Goal: Information Seeking & Learning: Learn about a topic

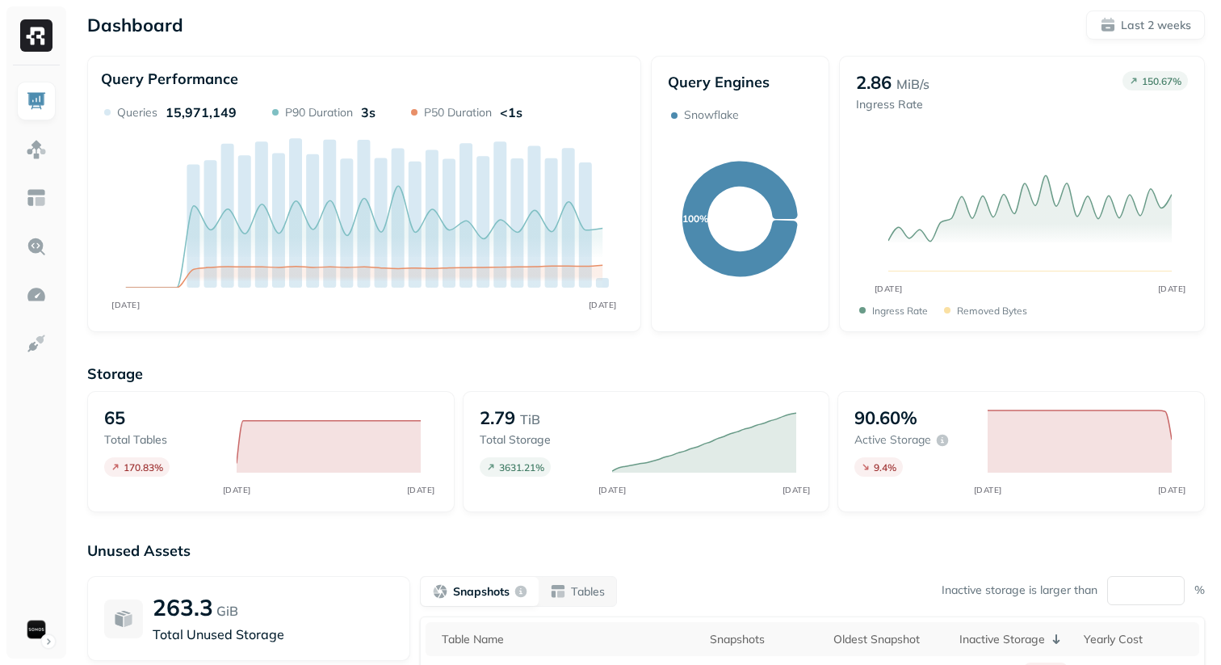
scroll to position [14, 0]
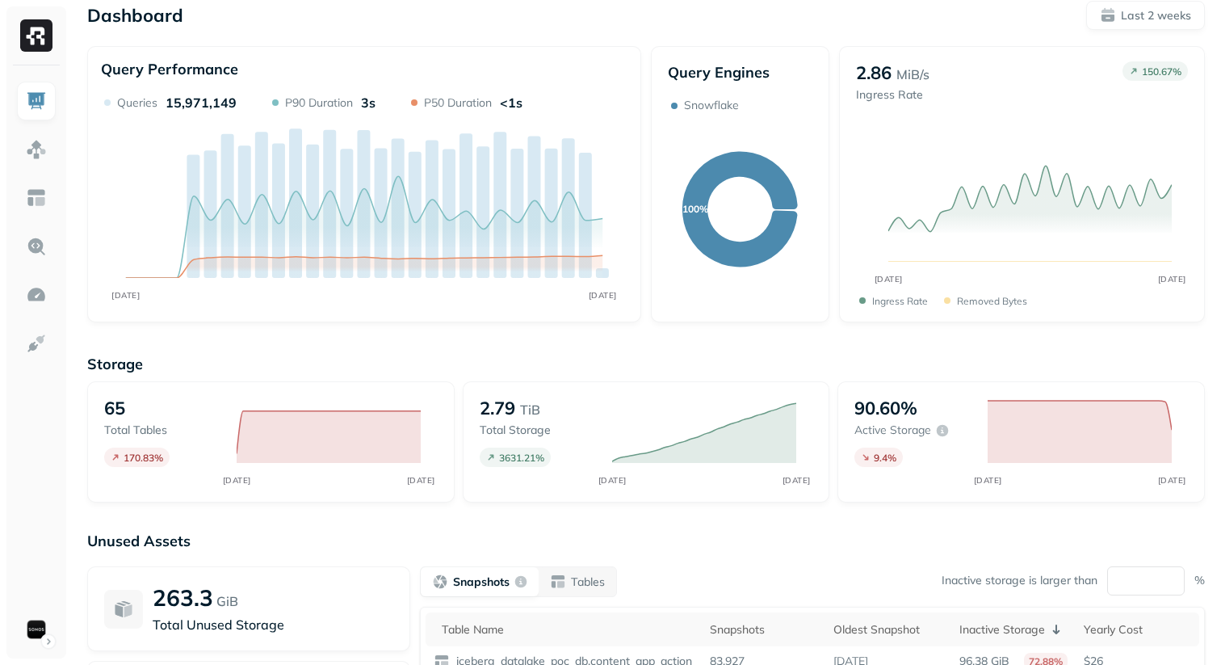
click at [988, 508] on div "Storage 65 Total tables 170.83 % SEP [DATE] 2.79 TiB Total storage 3631.21 % SE…" at bounding box center [646, 604] width 1118 height 532
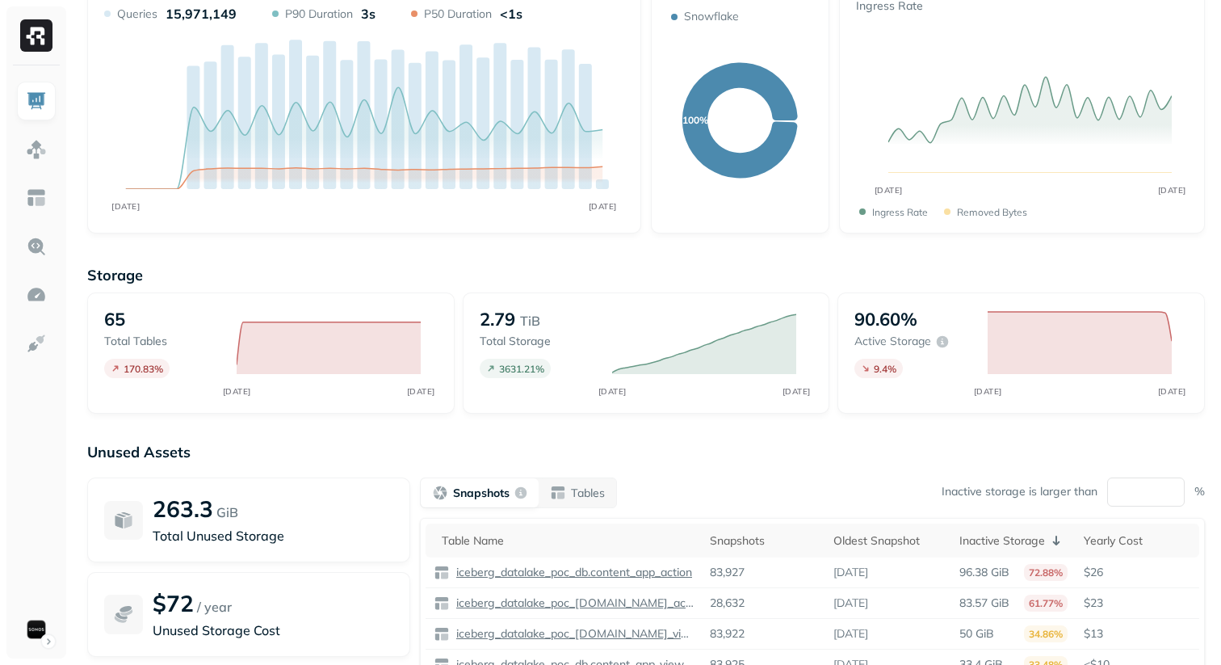
scroll to position [162, 0]
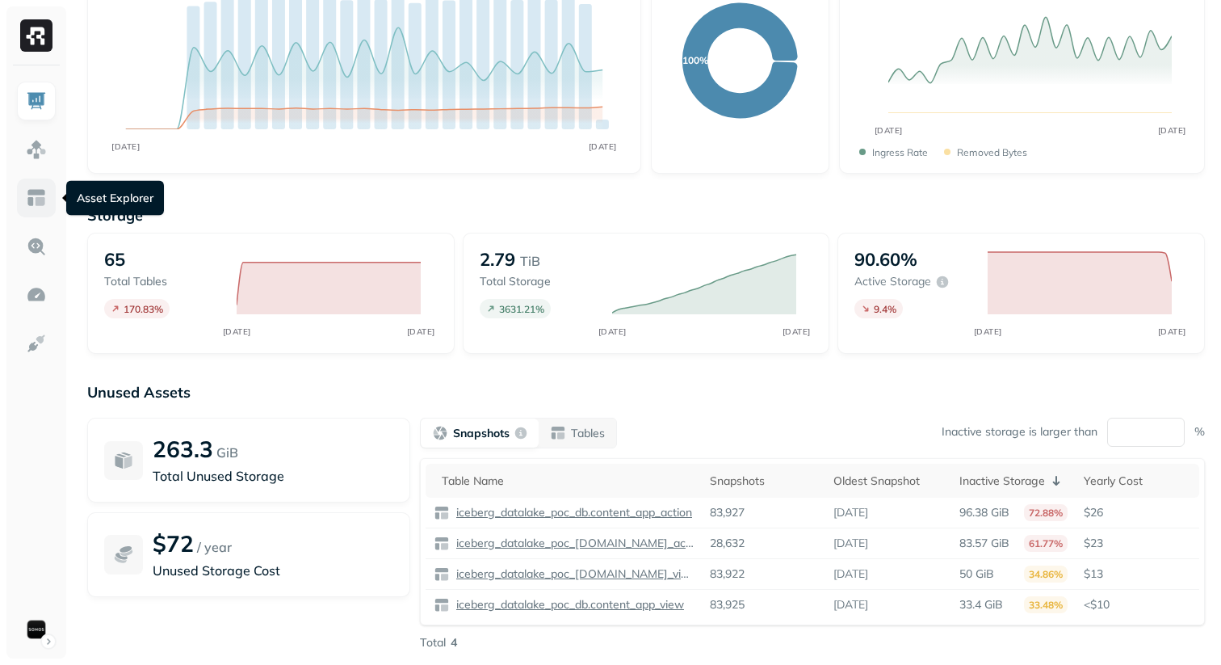
click at [26, 207] on img at bounding box center [36, 197] width 21 height 21
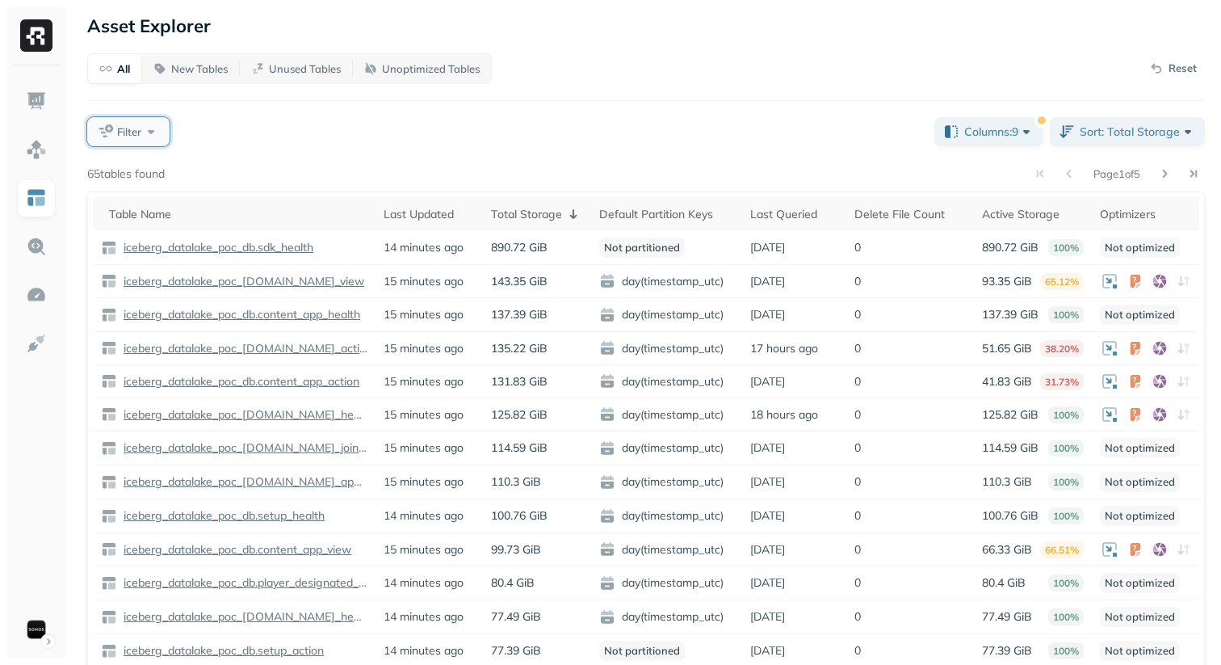
click at [127, 138] on span "Filter" at bounding box center [129, 131] width 24 height 15
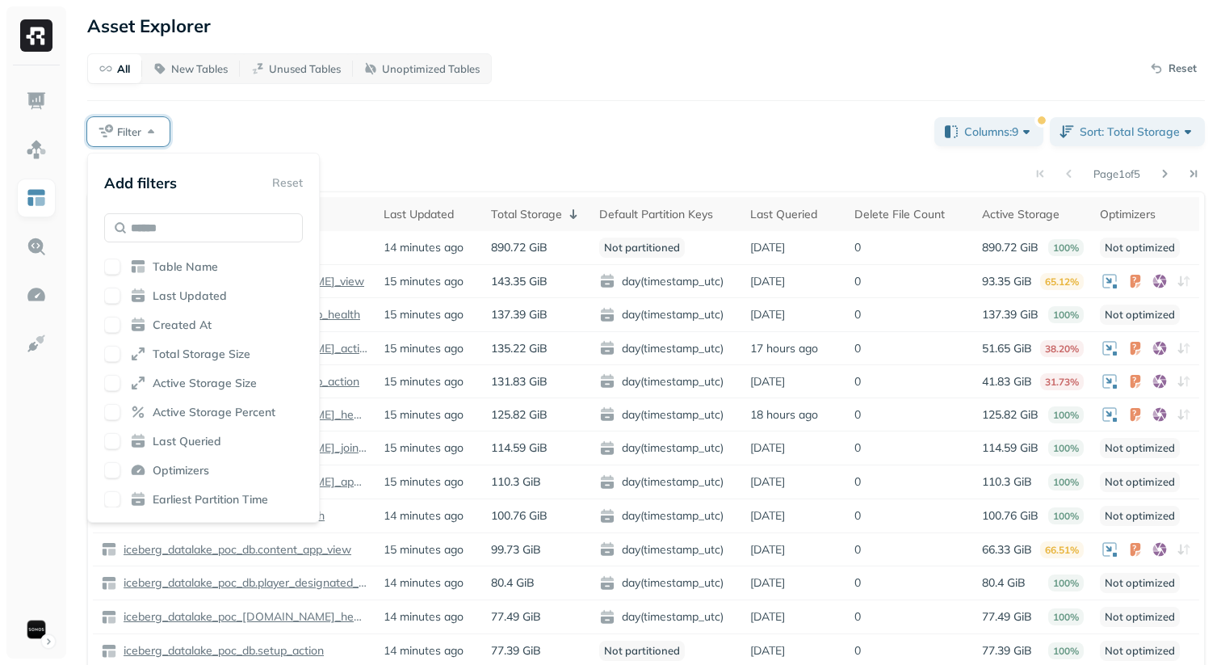
click at [174, 466] on span "Optimizers" at bounding box center [181, 470] width 57 height 15
click at [531, 90] on div "All New Tables Unused Tables Unoptimized Tables Reset Filter Columns: 9 Sort: T…" at bounding box center [646, 413] width 1118 height 721
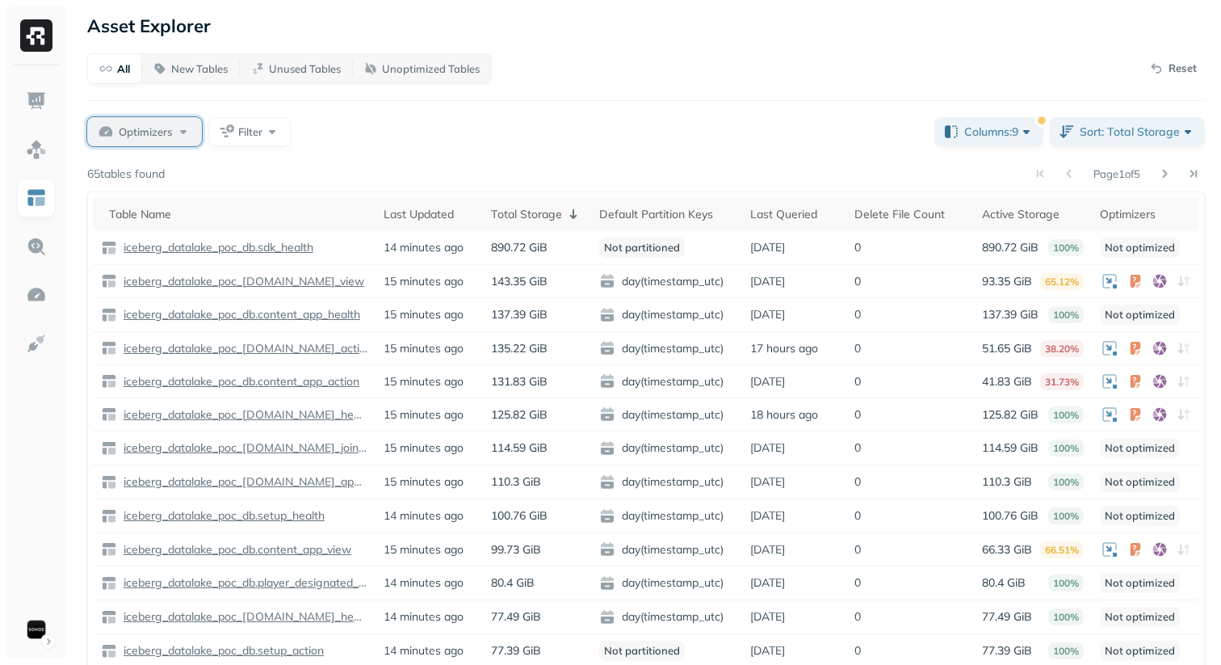
click at [180, 132] on div "Optimizers" at bounding box center [155, 132] width 73 height 16
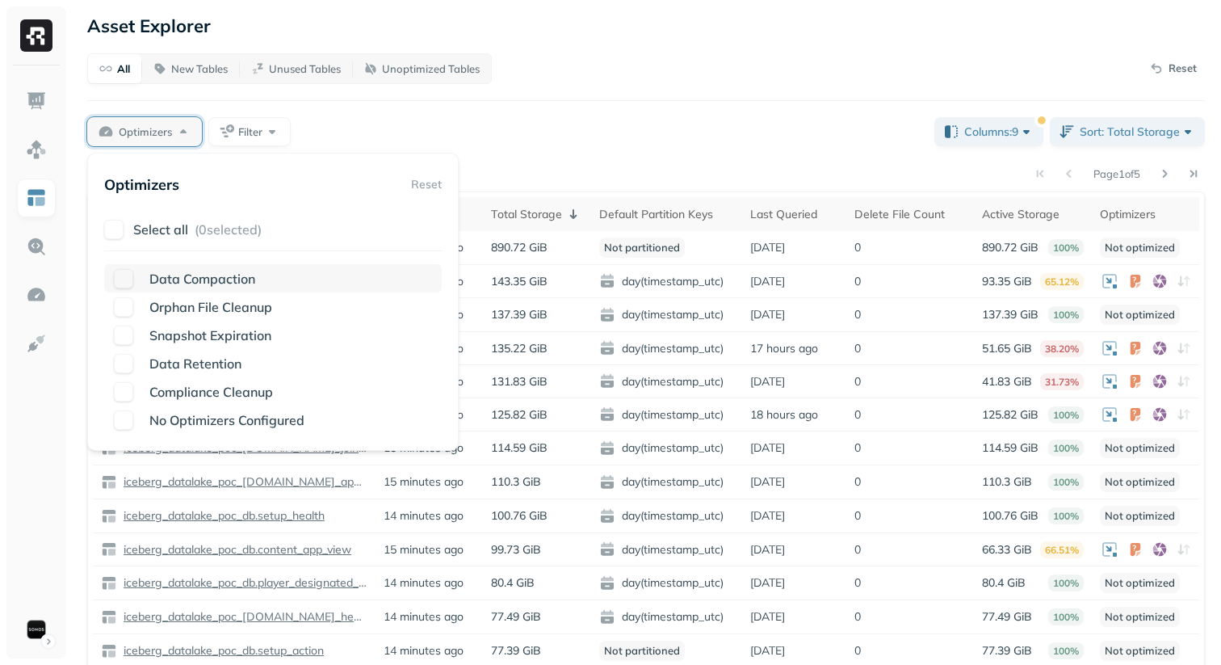
click at [119, 275] on button "button" at bounding box center [123, 278] width 19 height 19
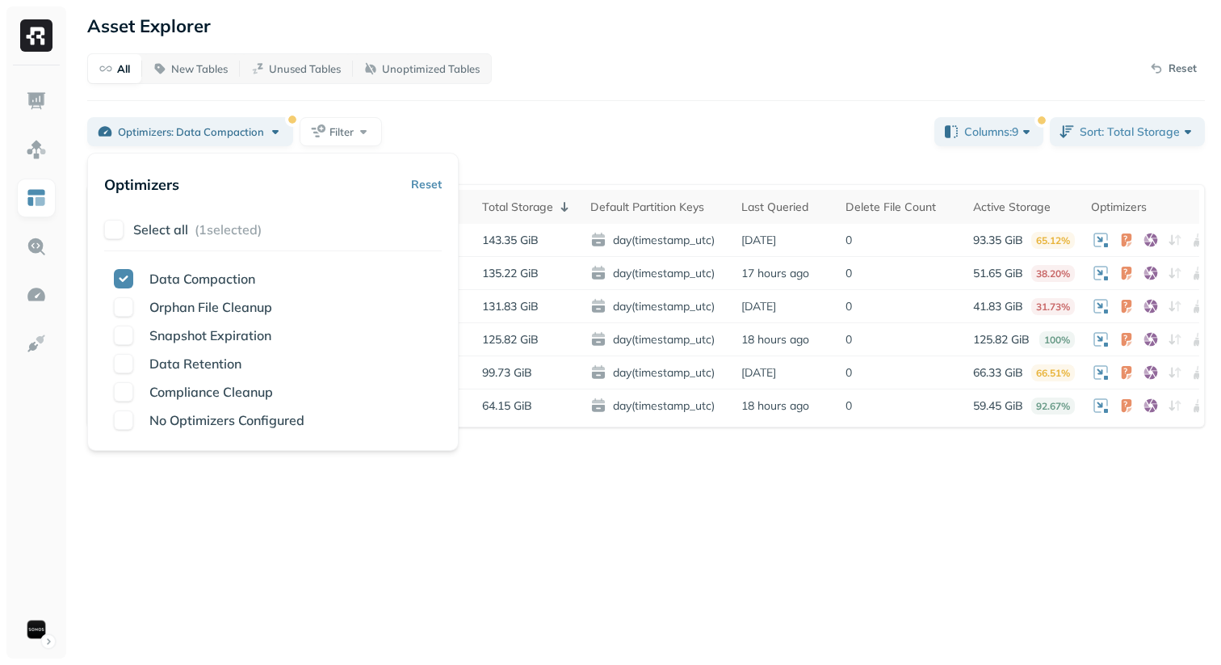
click at [505, 120] on div "Optimizers: Data Compaction Filter" at bounding box center [504, 131] width 834 height 29
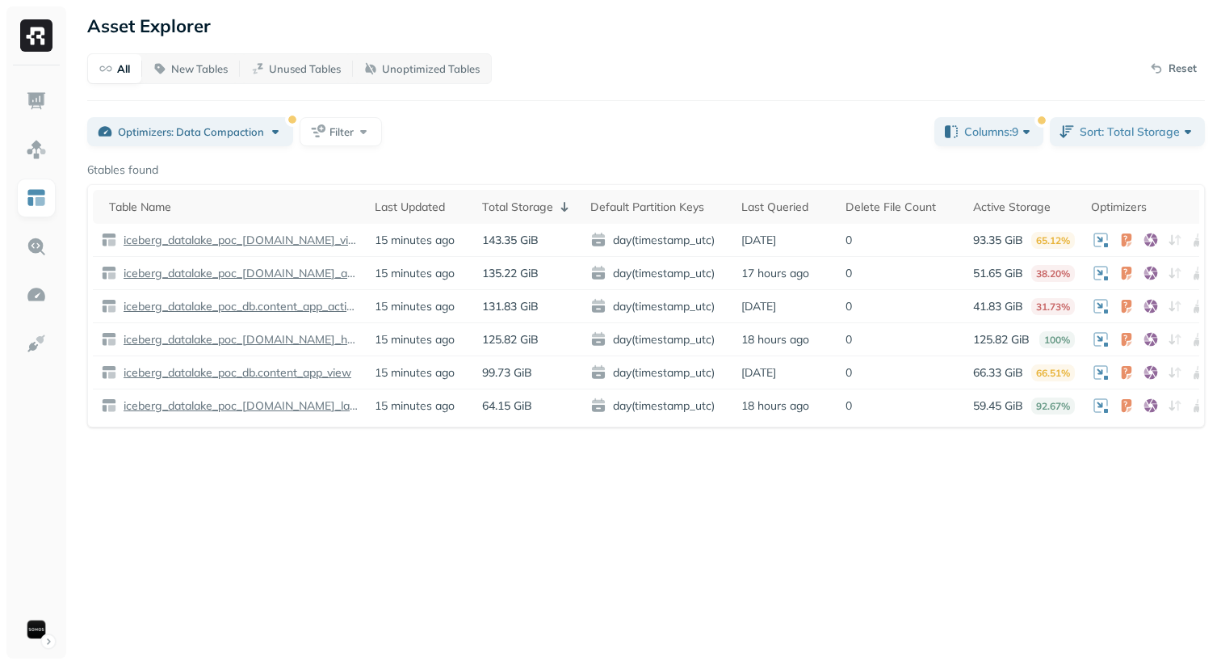
click at [341, 447] on div "Asset Explorer All New Tables Unused Tables Unoptimized Tables Reset Optimizers…" at bounding box center [646, 332] width 1150 height 665
click at [291, 406] on p "iceberg_datalake_poc_db.app_launch" at bounding box center [239, 405] width 238 height 15
click at [313, 338] on p "iceberg_datalake_poc_db.app_health" at bounding box center [239, 339] width 238 height 15
click at [304, 276] on p "iceberg_datalake_poc_db.app_action" at bounding box center [239, 273] width 238 height 15
click at [368, 548] on div "Asset Explorer All New Tables Unused Tables Unoptimized Tables Reset Optimizers…" at bounding box center [646, 332] width 1150 height 665
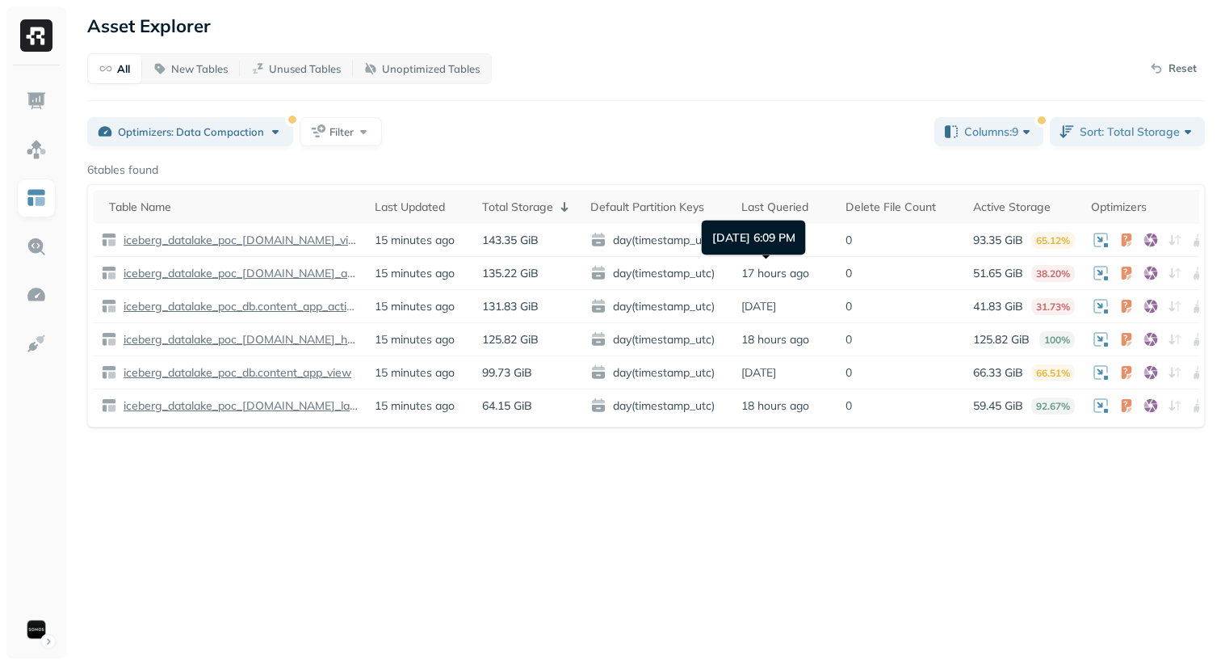
click at [577, 519] on div "Asset Explorer All New Tables Unused Tables Unoptimized Tables Reset Optimizers…" at bounding box center [646, 332] width 1150 height 665
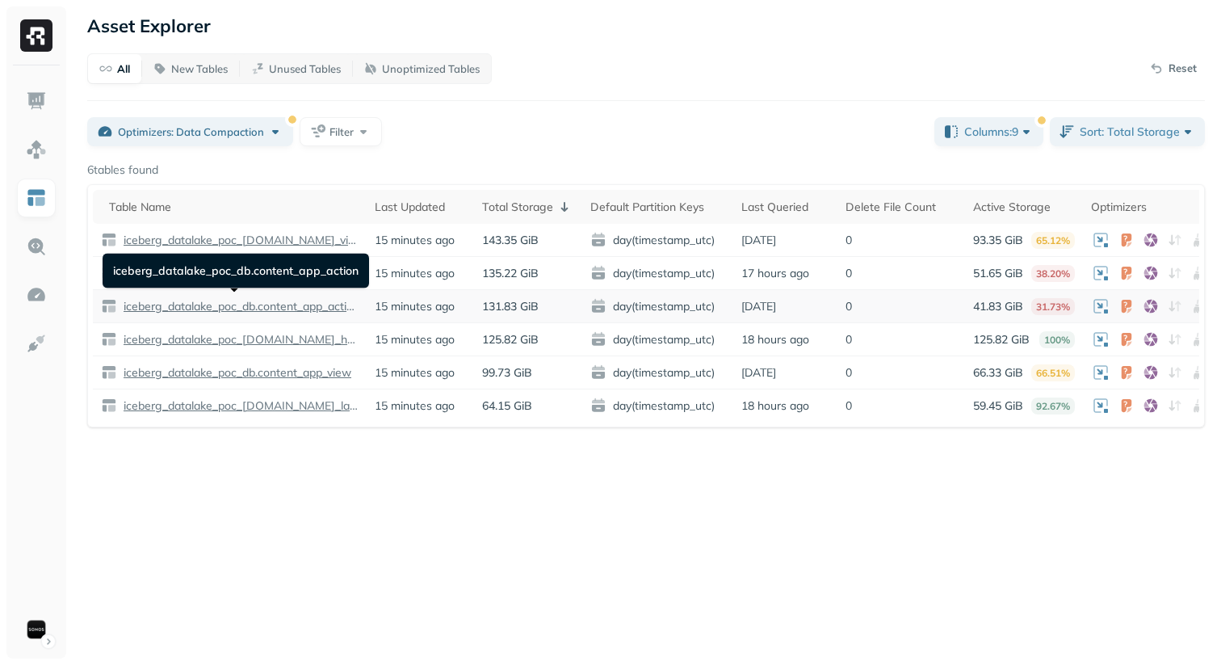
click at [302, 312] on p "iceberg_datalake_poc_db.content_app_action" at bounding box center [239, 306] width 238 height 15
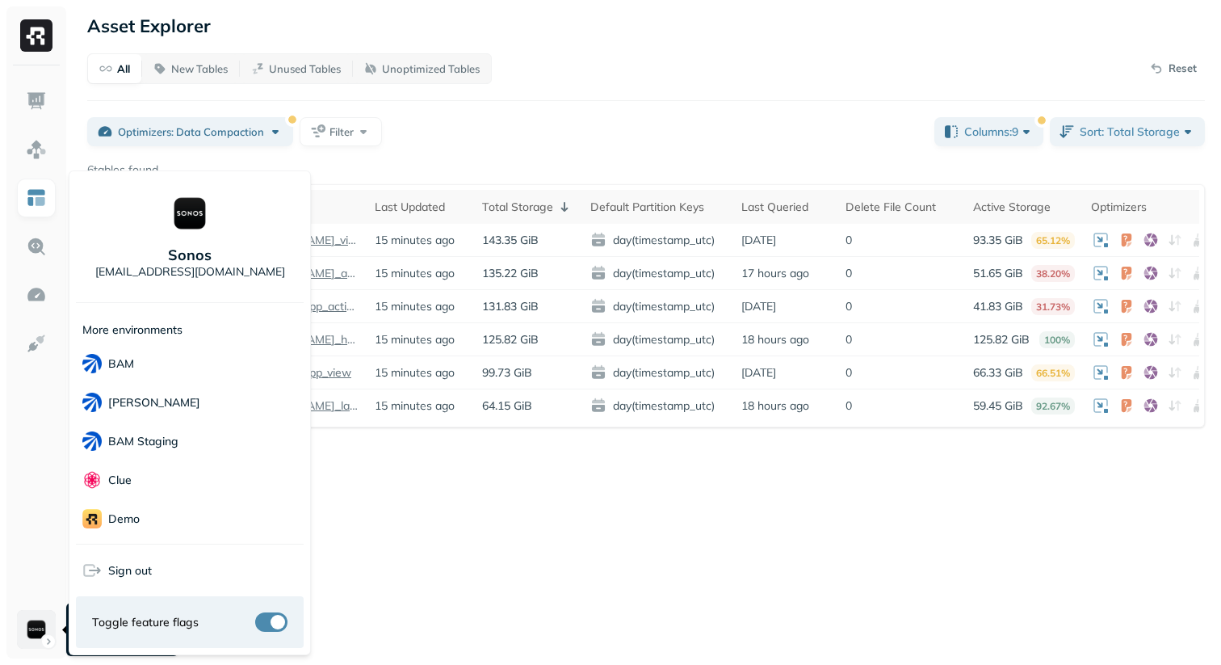
click at [26, 631] on html "Asset Explorer All New Tables Unused Tables Unoptimized Tables Reset Optimizers…" at bounding box center [610, 332] width 1221 height 665
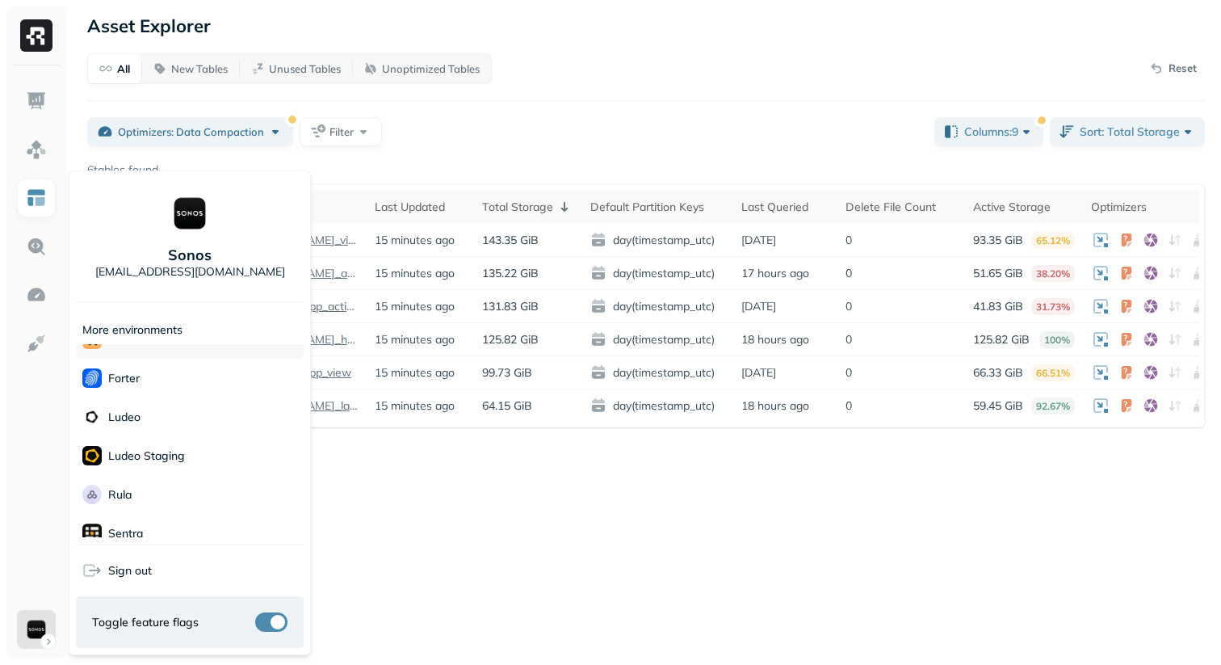
scroll to position [197, 0]
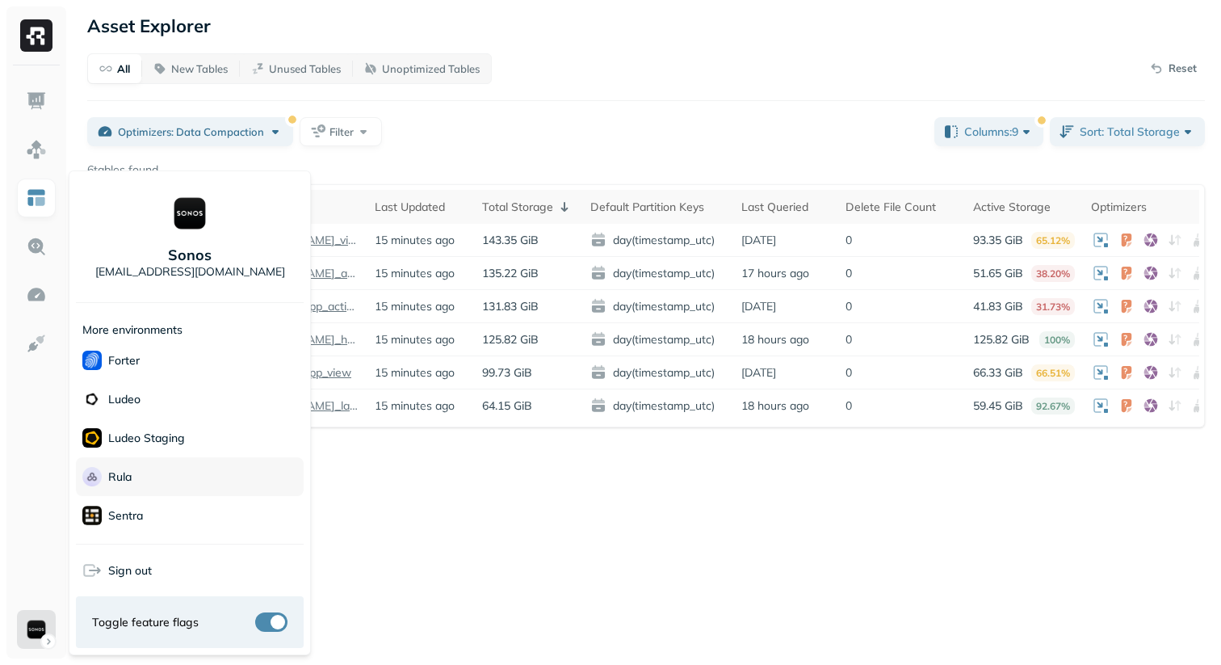
click at [145, 488] on div "Rula" at bounding box center [190, 476] width 228 height 39
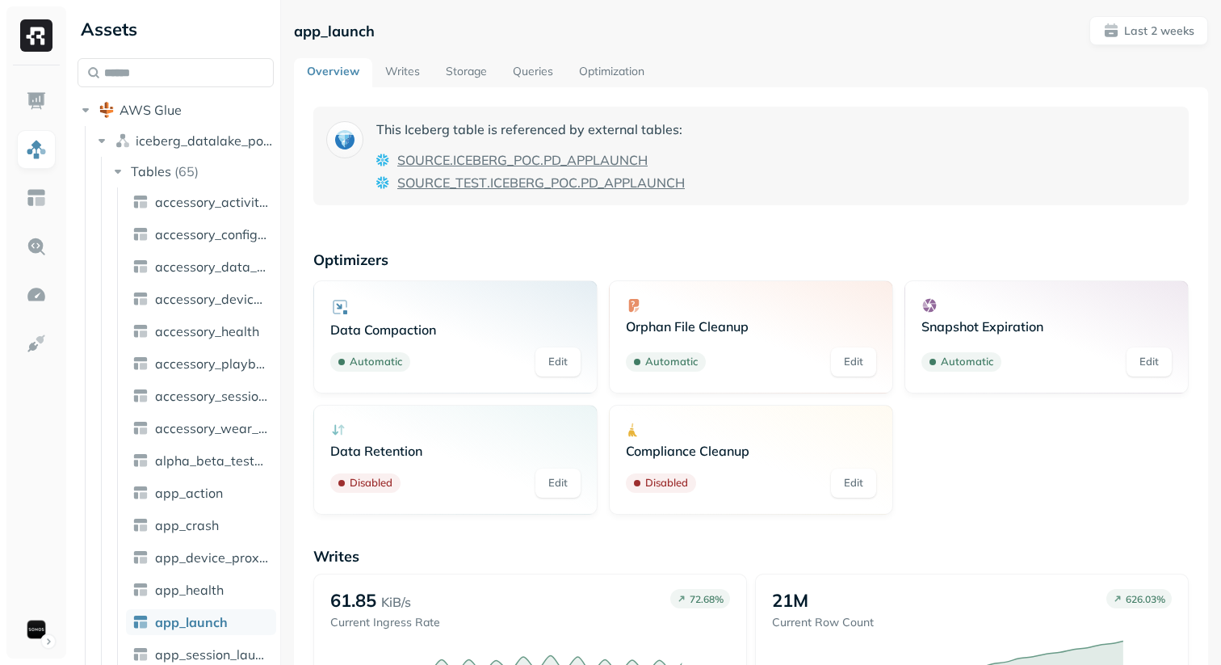
click at [487, 264] on p "Optimizers" at bounding box center [750, 259] width 875 height 19
click at [468, 78] on link "Storage" at bounding box center [466, 72] width 67 height 29
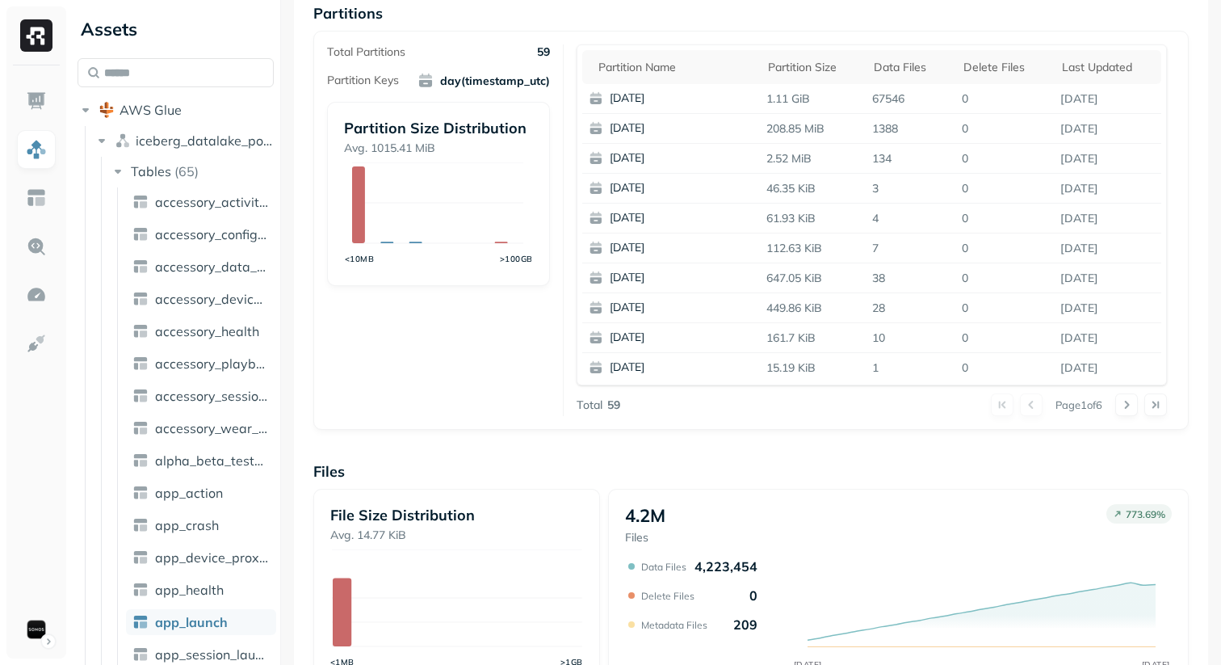
scroll to position [384, 0]
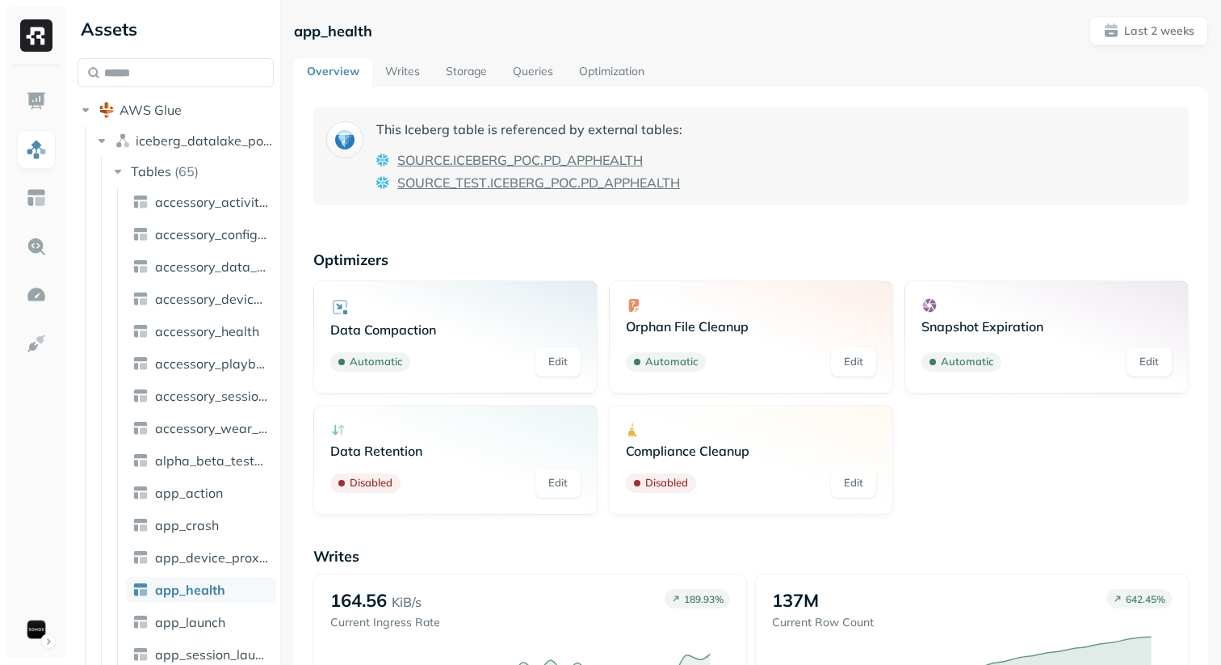
click at [477, 82] on link "Storage" at bounding box center [466, 72] width 67 height 29
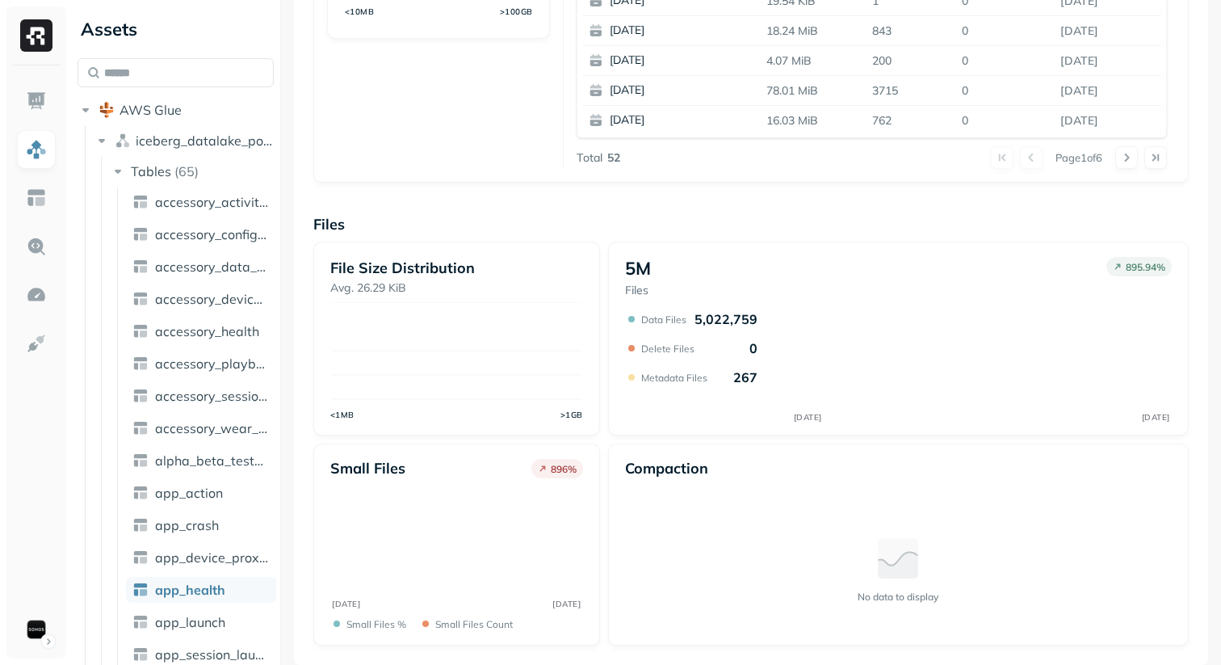
scroll to position [570, 0]
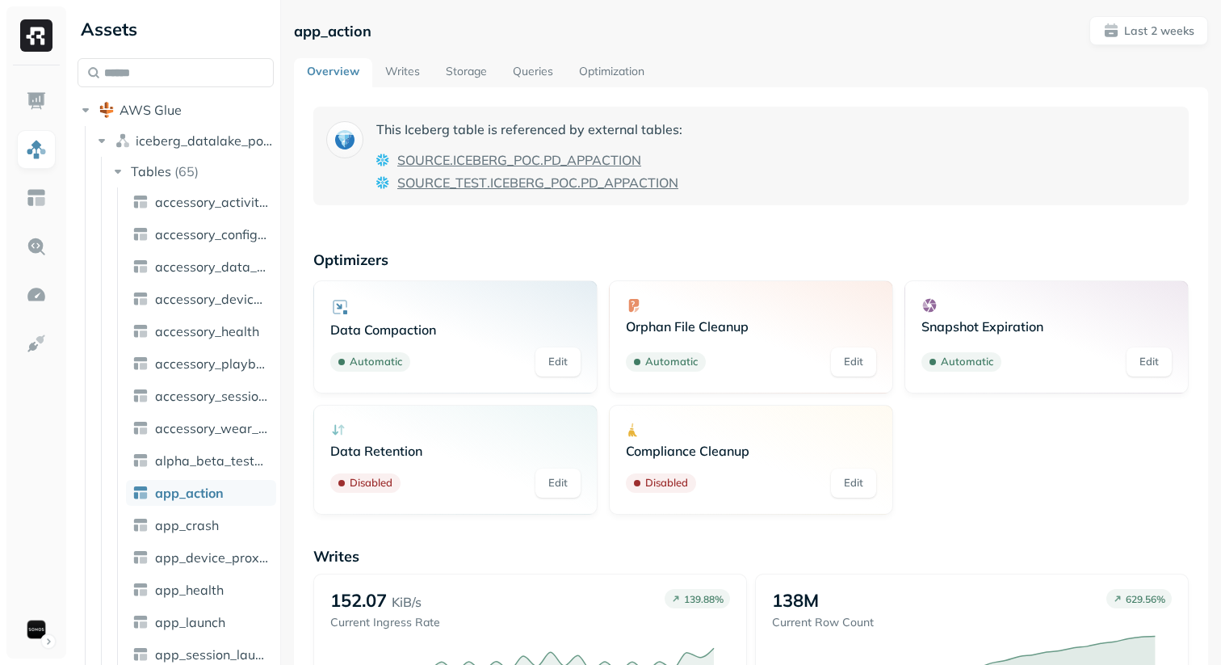
click at [458, 65] on link "Storage" at bounding box center [466, 72] width 67 height 29
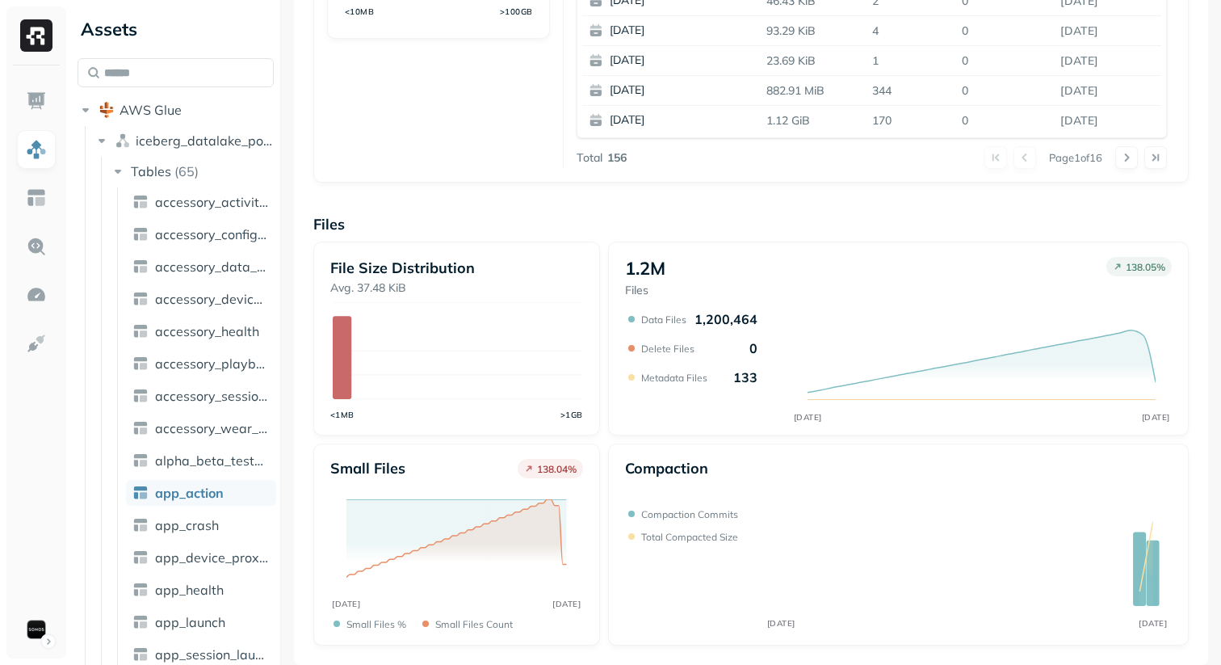
scroll to position [538, 0]
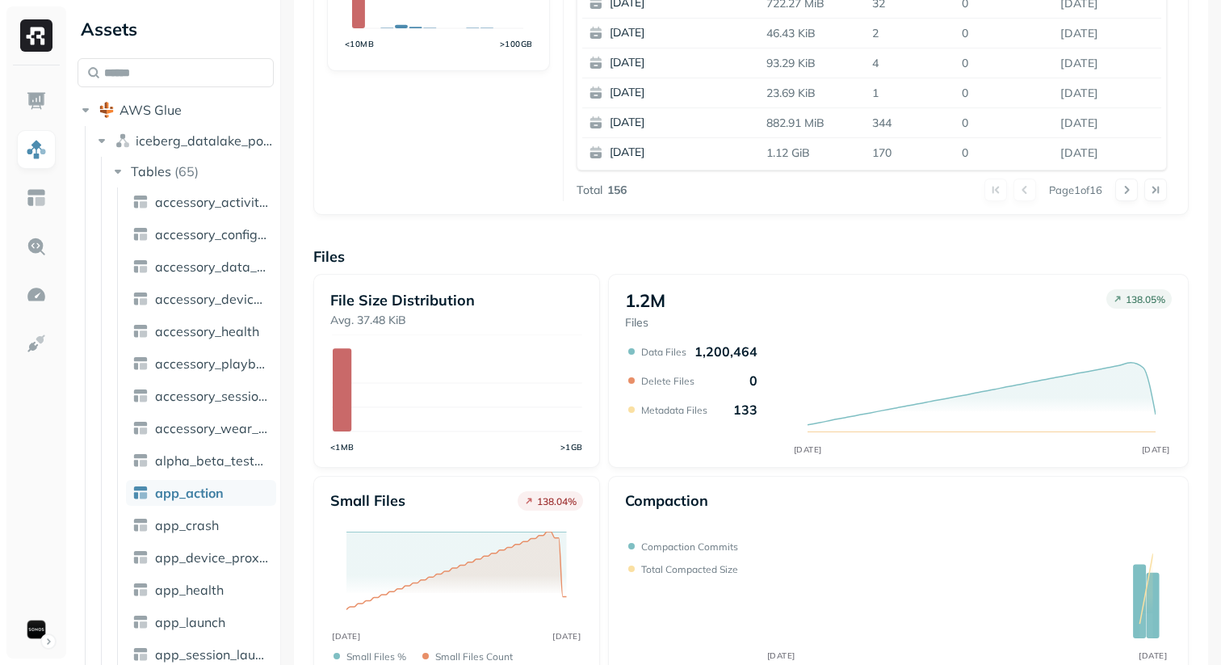
click at [595, 560] on div "Small files 138.04 % SEP 26 OCT 10 Small files % Small files count" at bounding box center [456, 577] width 287 height 202
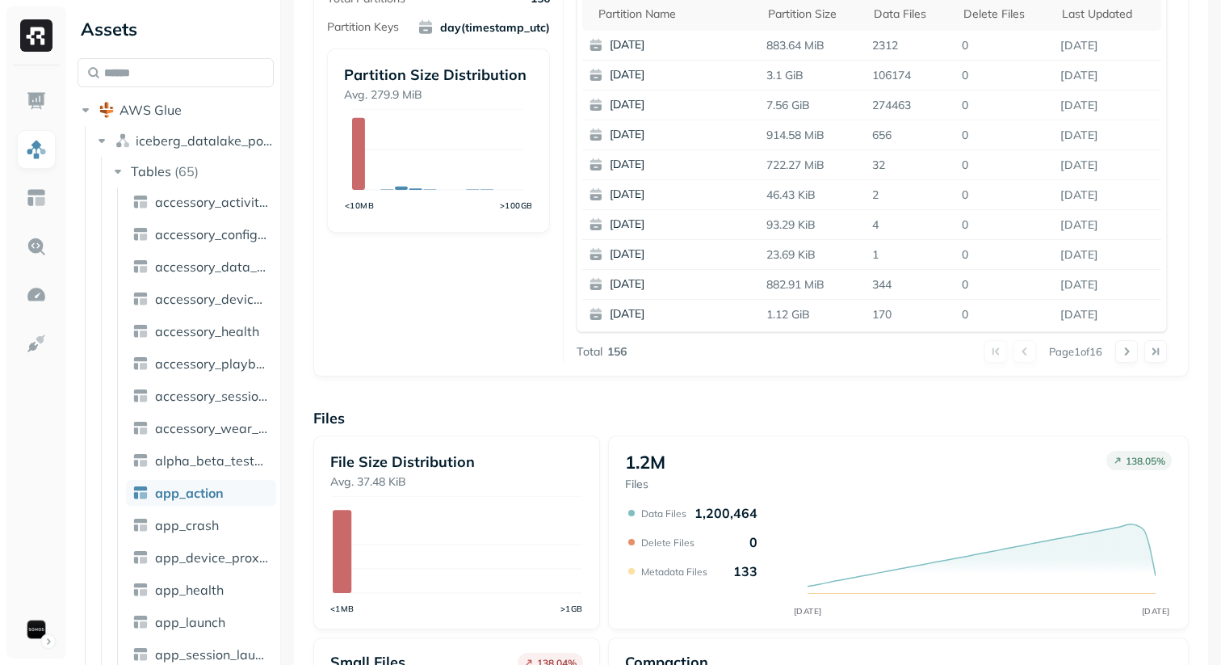
scroll to position [370, 0]
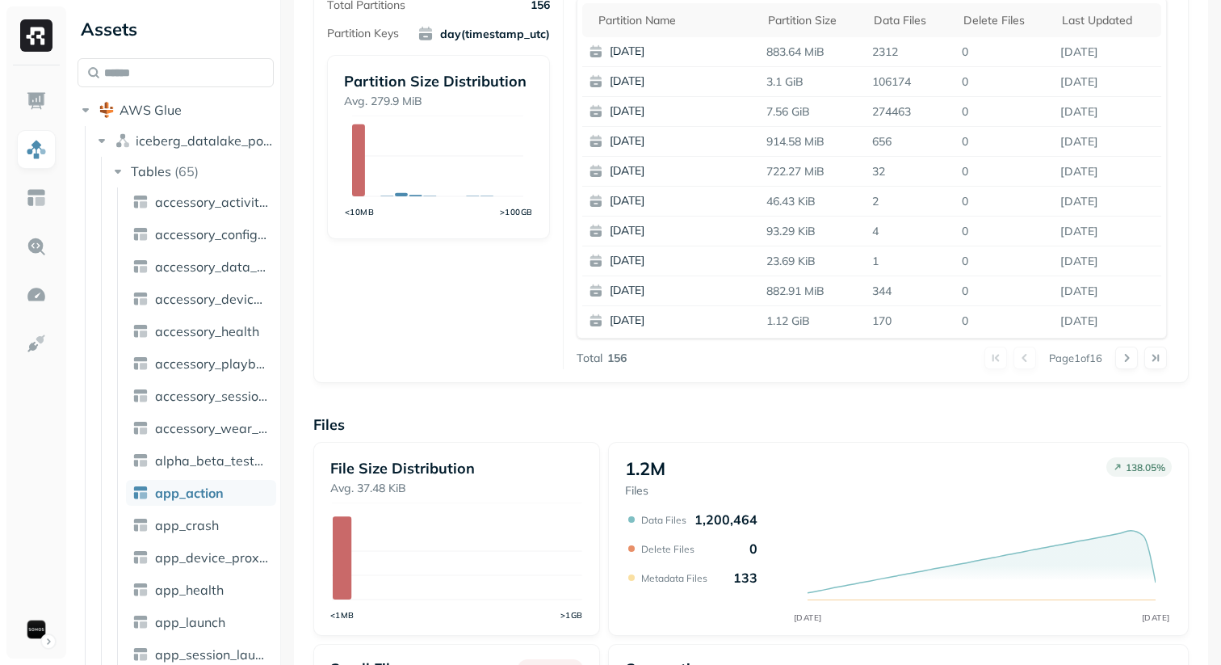
click at [739, 412] on div "Overview 136.48 GiB Total Storage 1503.64 % SEP 26 OCT 10 31.44% Active storage…" at bounding box center [750, 291] width 875 height 1109
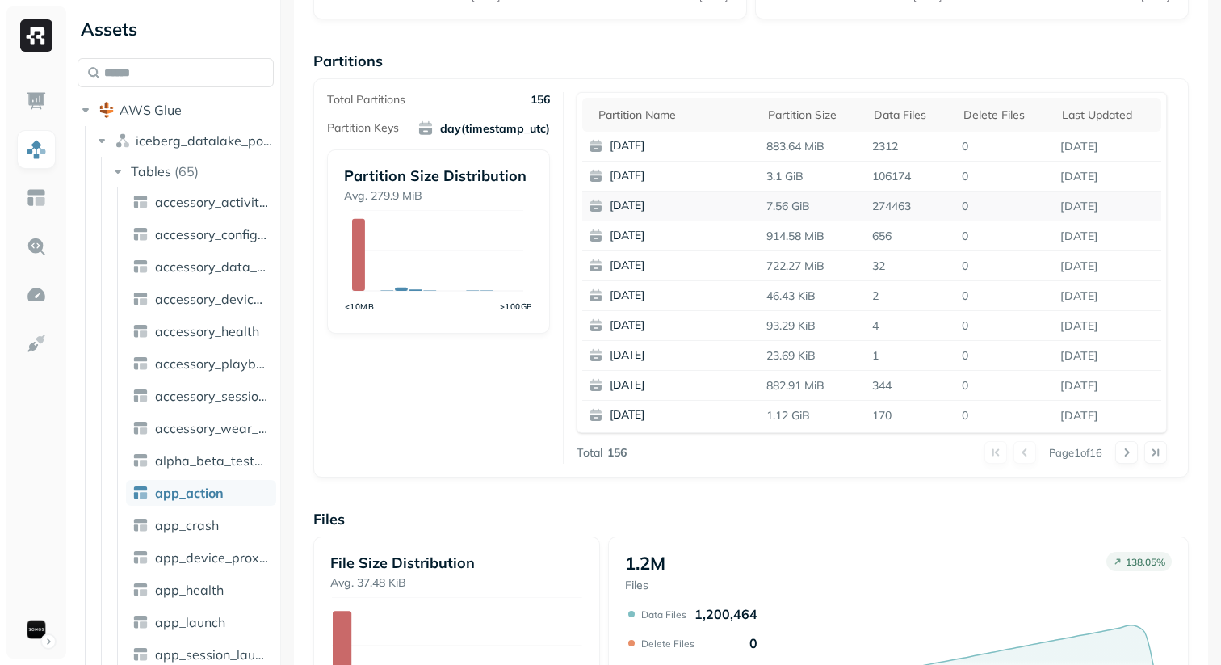
scroll to position [258, 0]
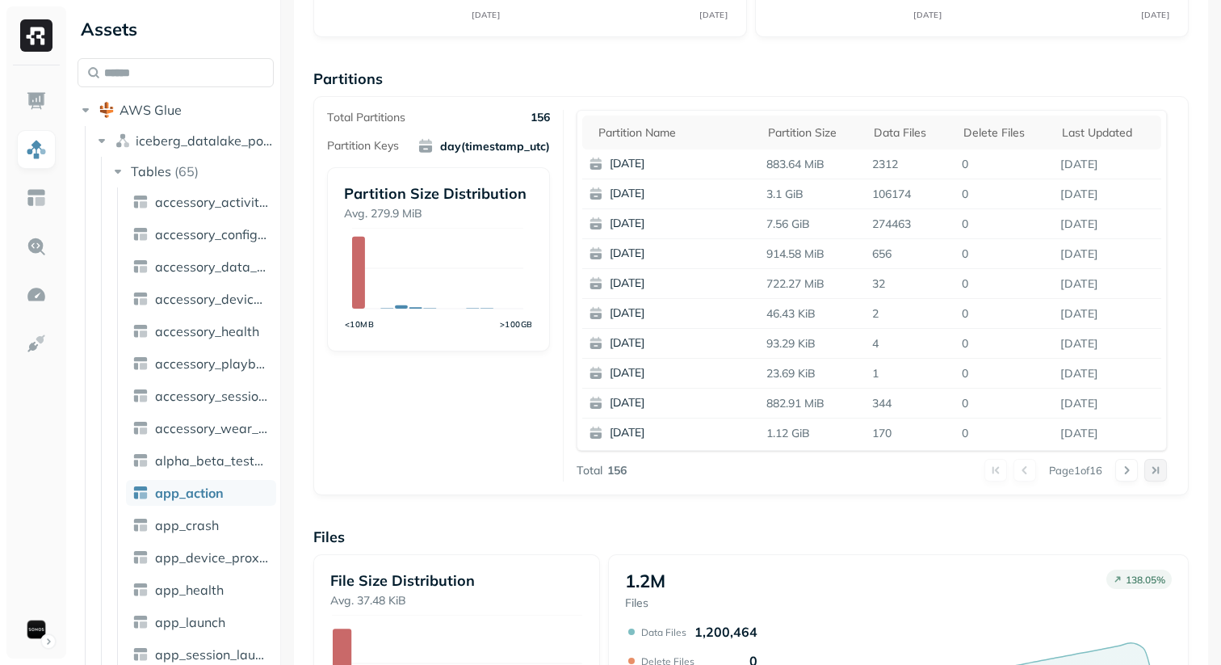
click at [1164, 466] on button at bounding box center [1155, 470] width 23 height 23
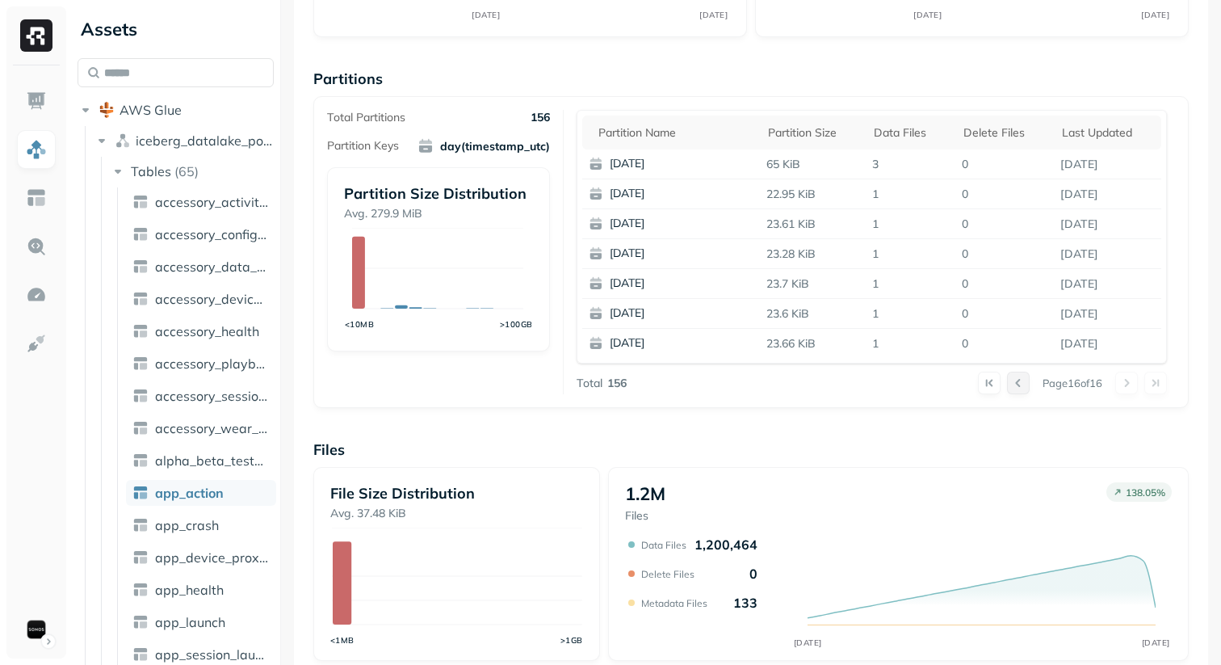
click at [1020, 381] on button at bounding box center [1018, 383] width 23 height 23
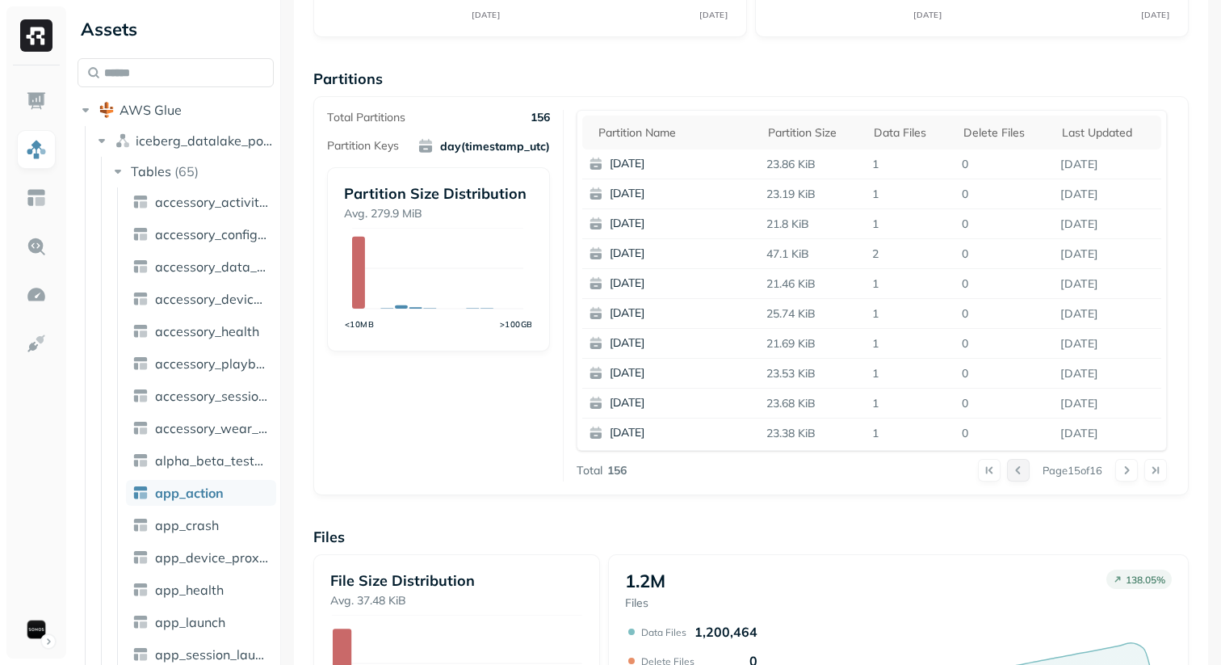
click at [1021, 469] on button at bounding box center [1018, 470] width 23 height 23
click at [1015, 475] on button at bounding box center [1018, 470] width 23 height 23
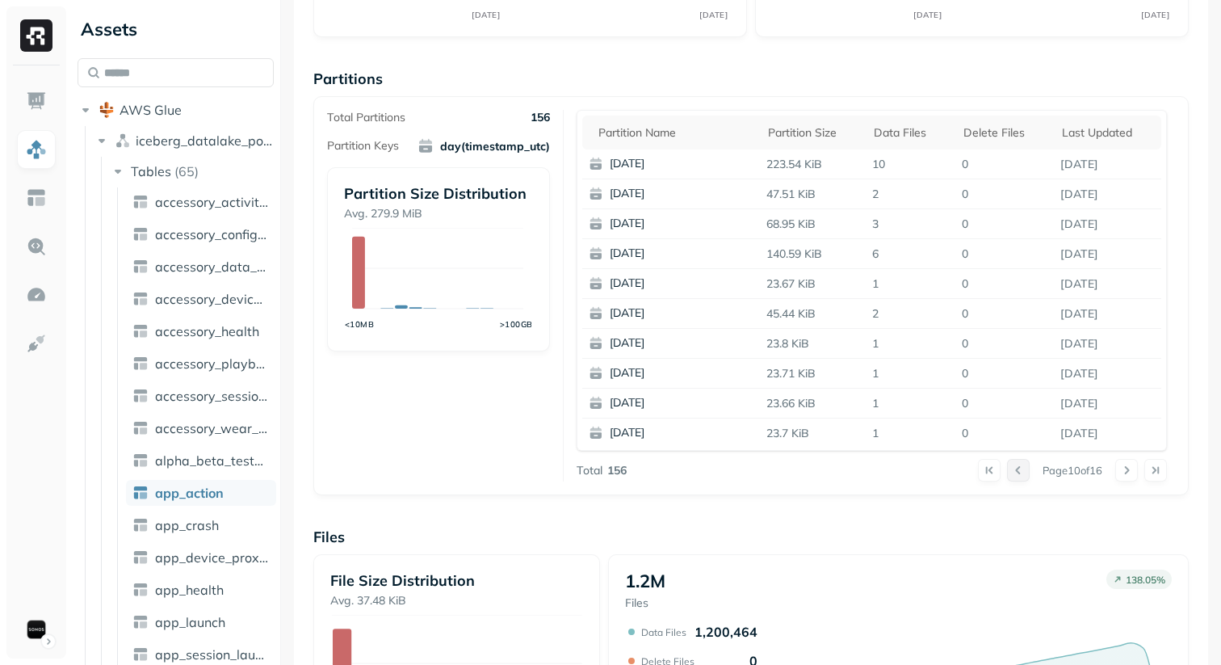
click at [1015, 475] on button at bounding box center [1018, 470] width 23 height 23
click at [1015, 475] on button at bounding box center [1025, 470] width 23 height 23
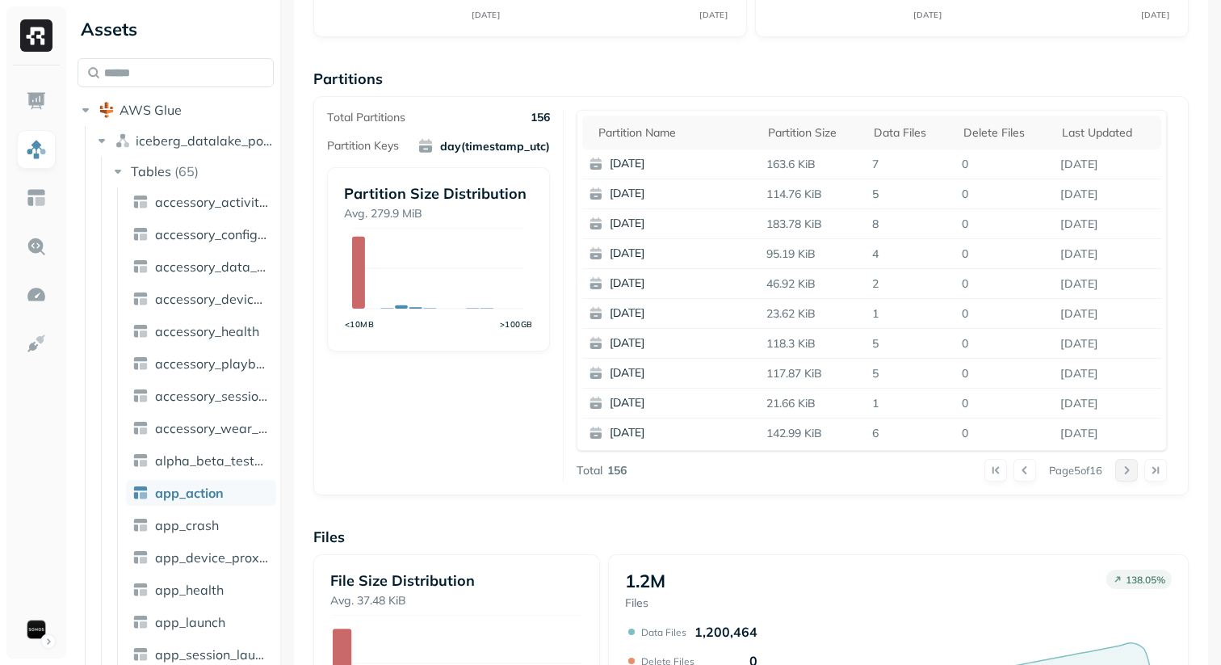
click at [1131, 468] on button at bounding box center [1126, 470] width 23 height 23
click at [908, 406] on p "815449" at bounding box center [911, 403] width 90 height 28
drag, startPoint x: 918, startPoint y: 405, endPoint x: 866, endPoint y: 407, distance: 52.5
click at [866, 407] on p "815449" at bounding box center [911, 403] width 90 height 28
click at [1022, 468] on button at bounding box center [1025, 470] width 23 height 23
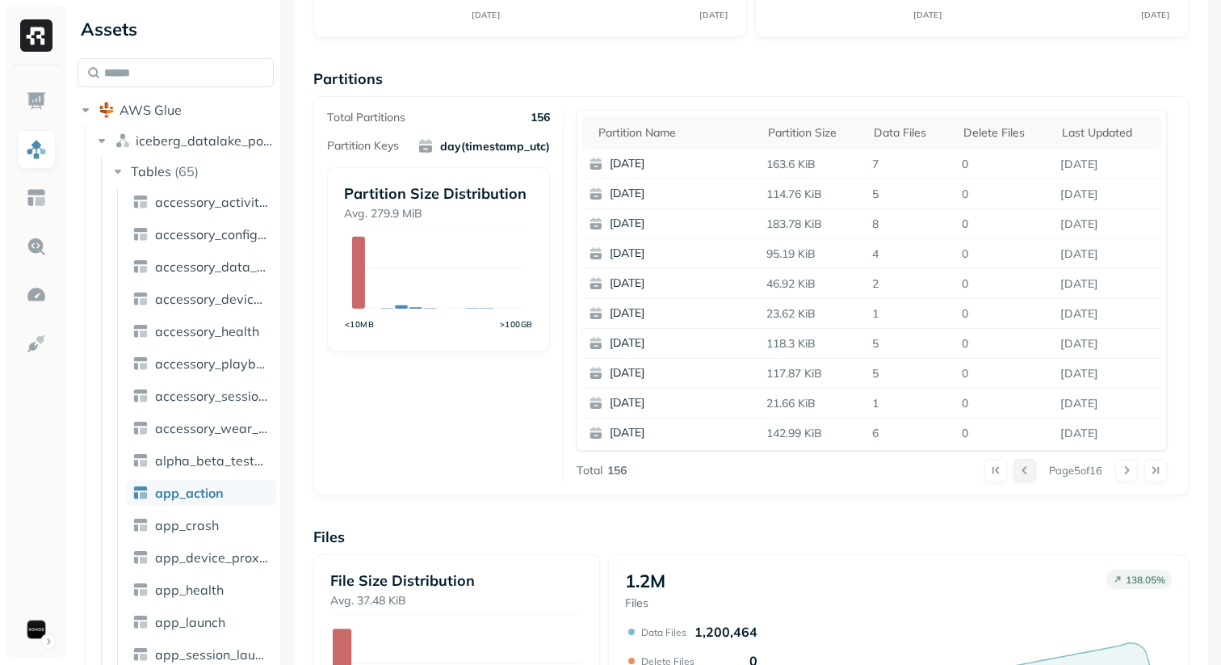
click at [1022, 468] on button at bounding box center [1025, 470] width 23 height 23
click at [1130, 470] on button at bounding box center [1126, 470] width 23 height 23
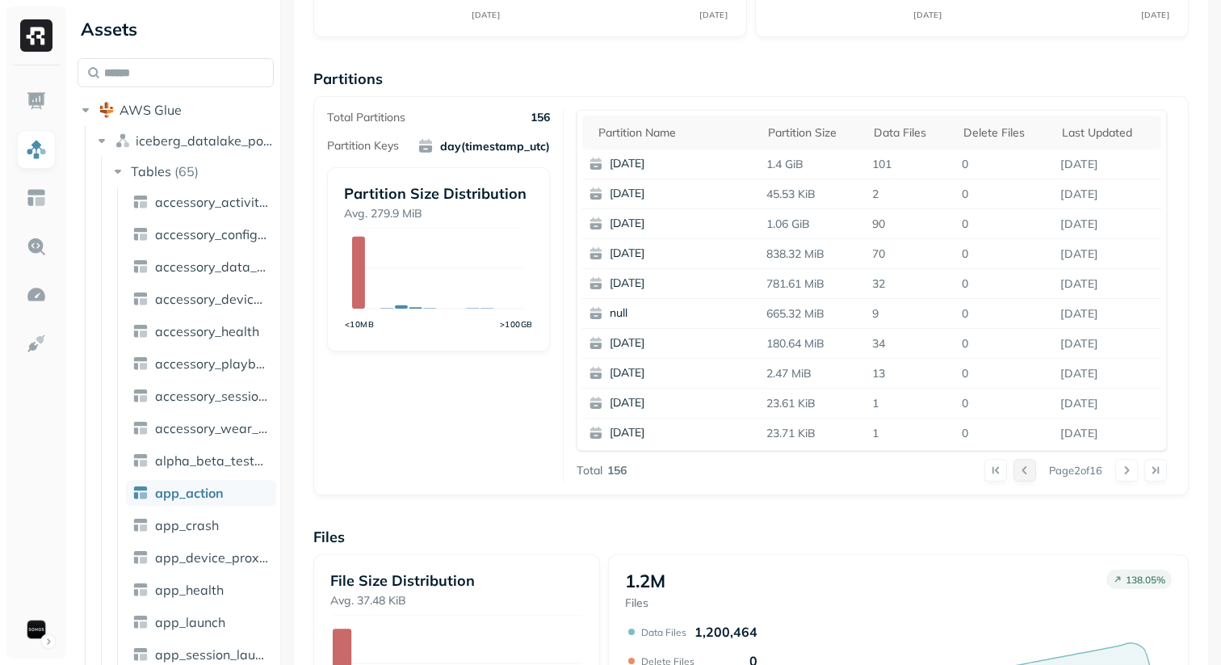
click at [1014, 464] on button at bounding box center [1025, 470] width 23 height 23
click at [1011, 464] on div at bounding box center [1011, 470] width 52 height 23
click at [853, 483] on div "Total Partitions 156 Partition Keys day(timestamp_utc) Partition Size Distribut…" at bounding box center [750, 295] width 875 height 399
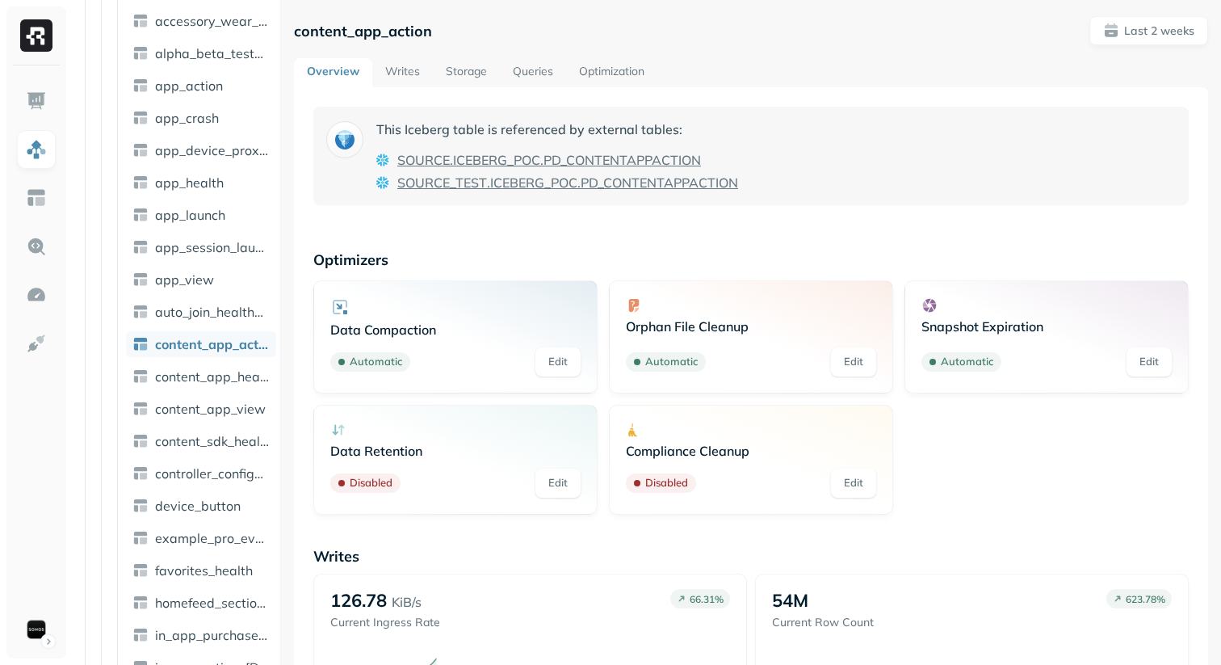
scroll to position [418, 0]
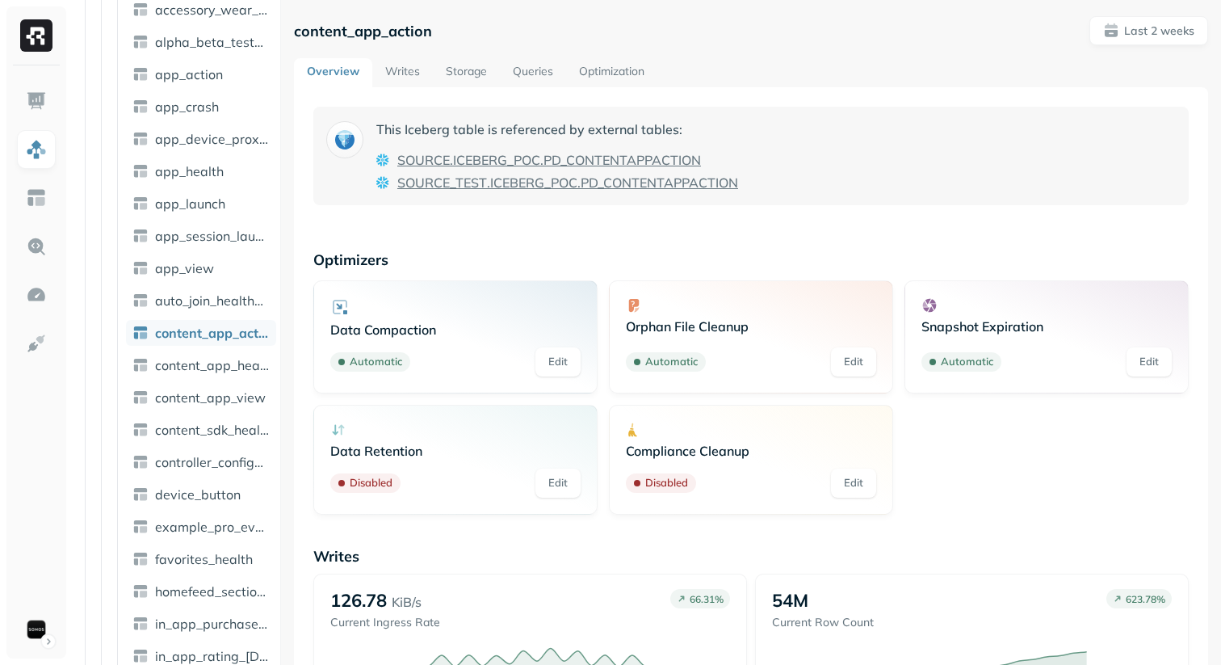
click at [463, 72] on link "Storage" at bounding box center [466, 72] width 67 height 29
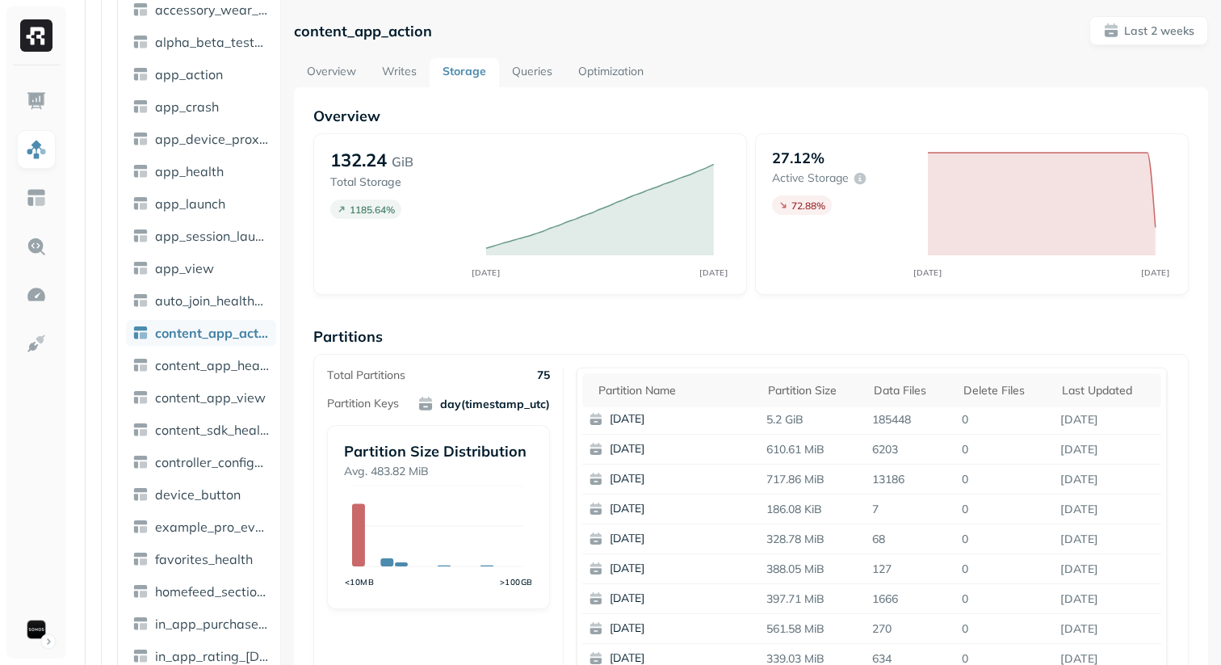
click at [536, 70] on link "Queries" at bounding box center [532, 72] width 66 height 29
